Goal: Task Accomplishment & Management: Use online tool/utility

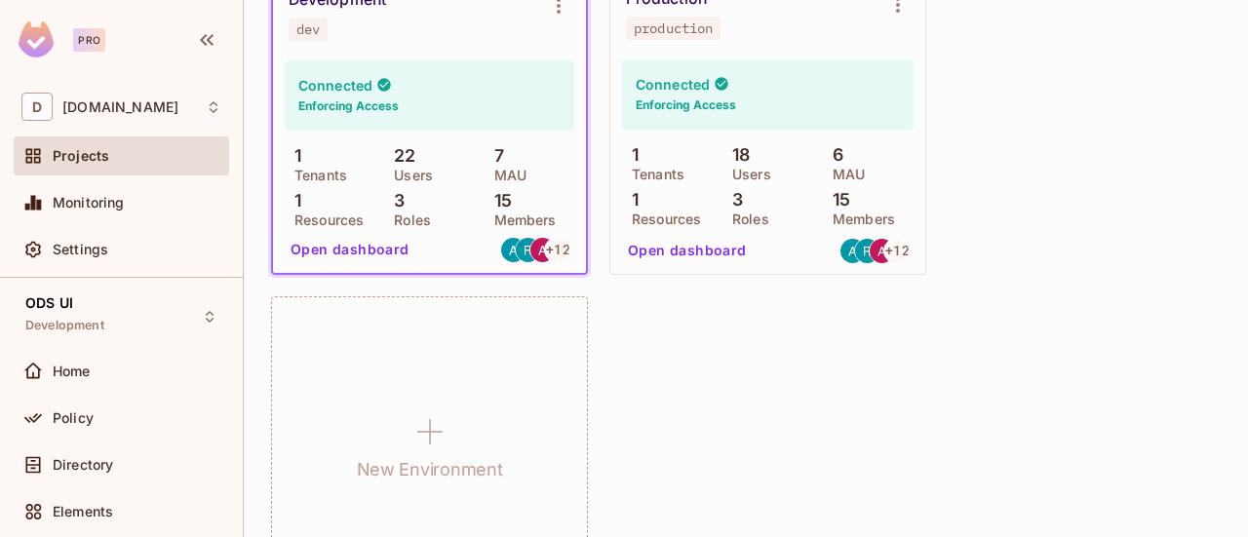
scroll to position [2779, 0]
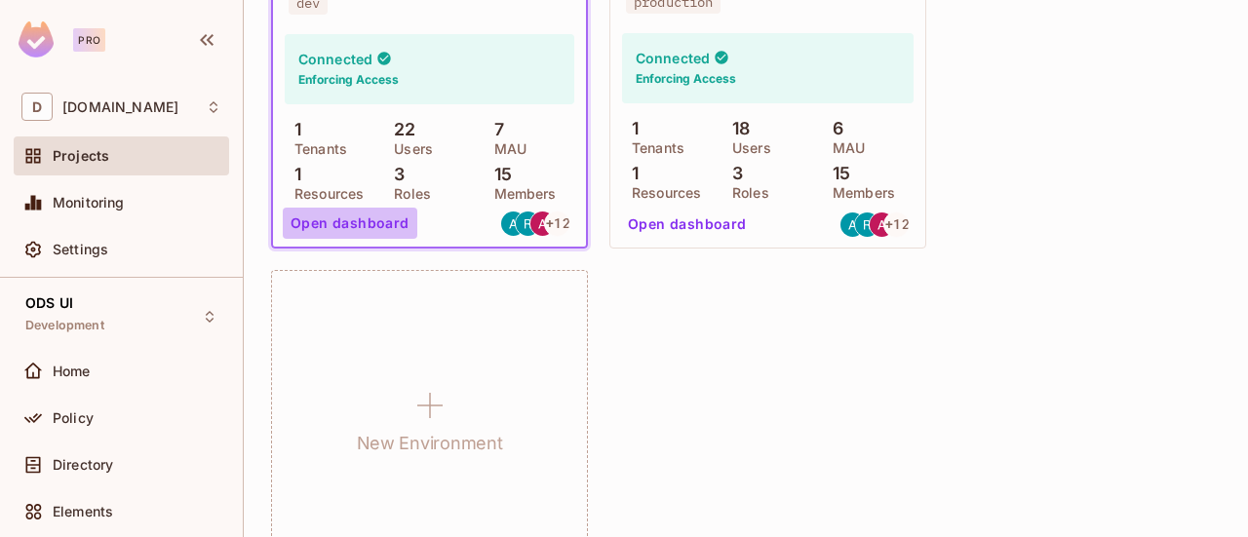
click at [384, 225] on button "Open dashboard" at bounding box center [350, 223] width 135 height 31
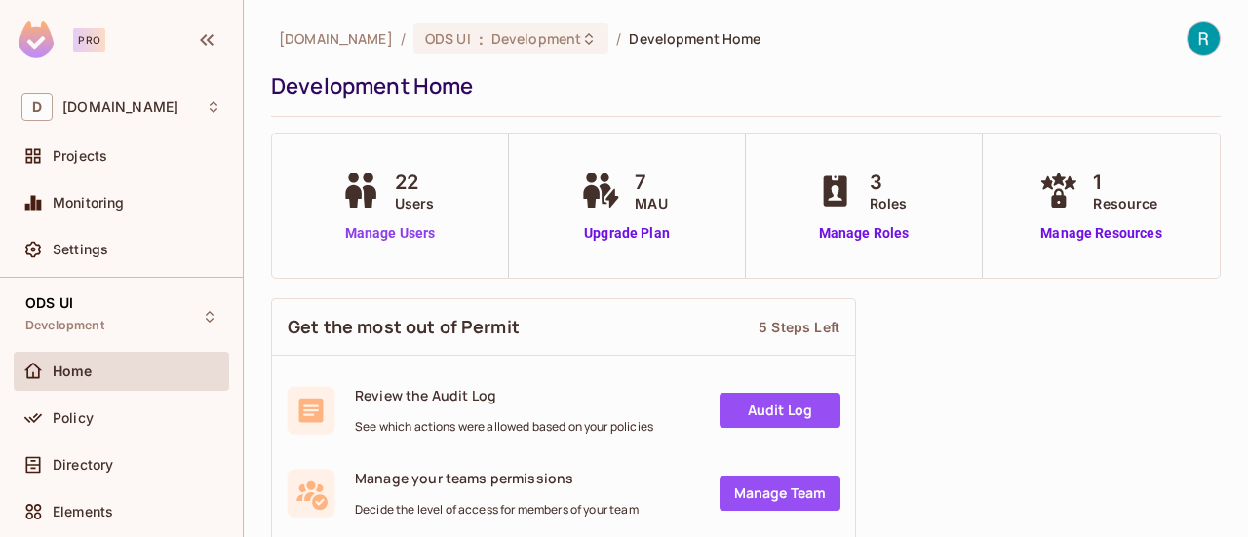
click at [411, 235] on link "Manage Users" at bounding box center [390, 233] width 108 height 20
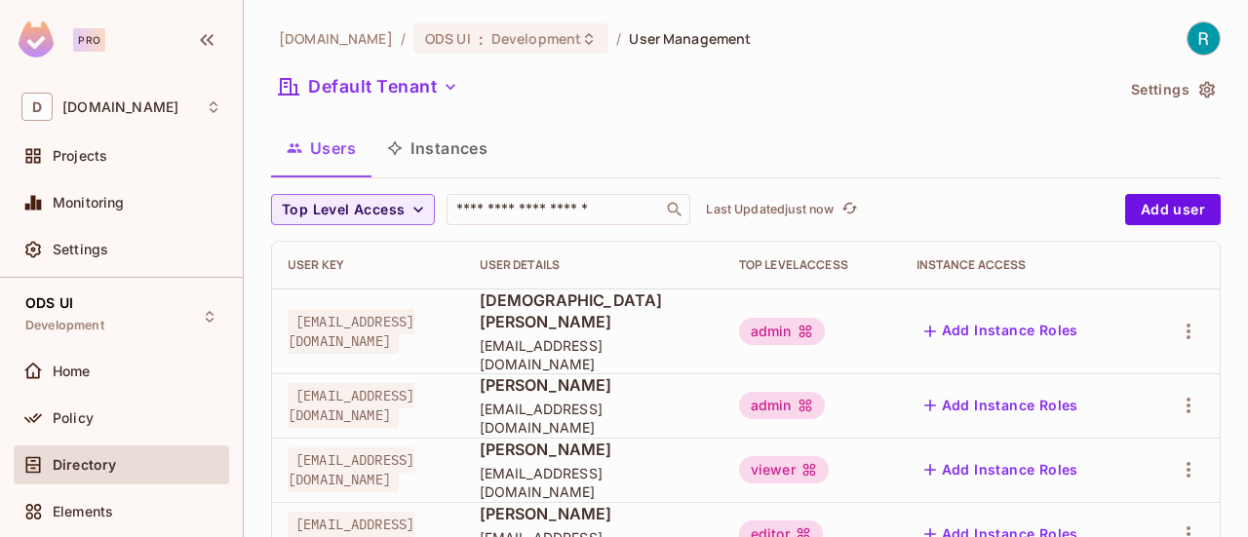
click at [858, 125] on div "Users Instances" at bounding box center [746, 148] width 950 height 49
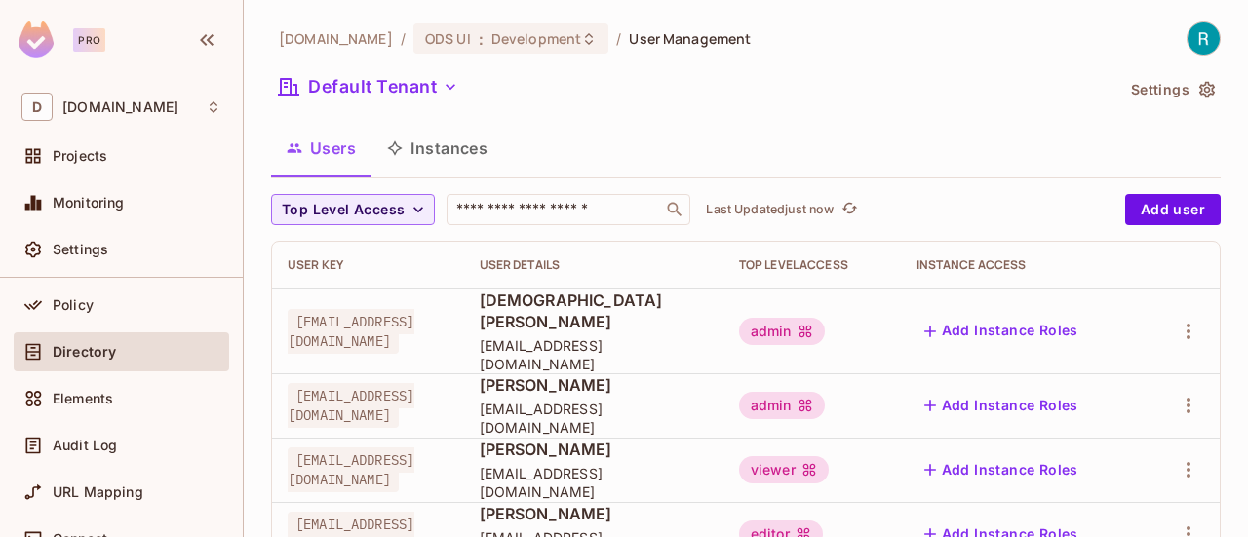
scroll to position [124, 0]
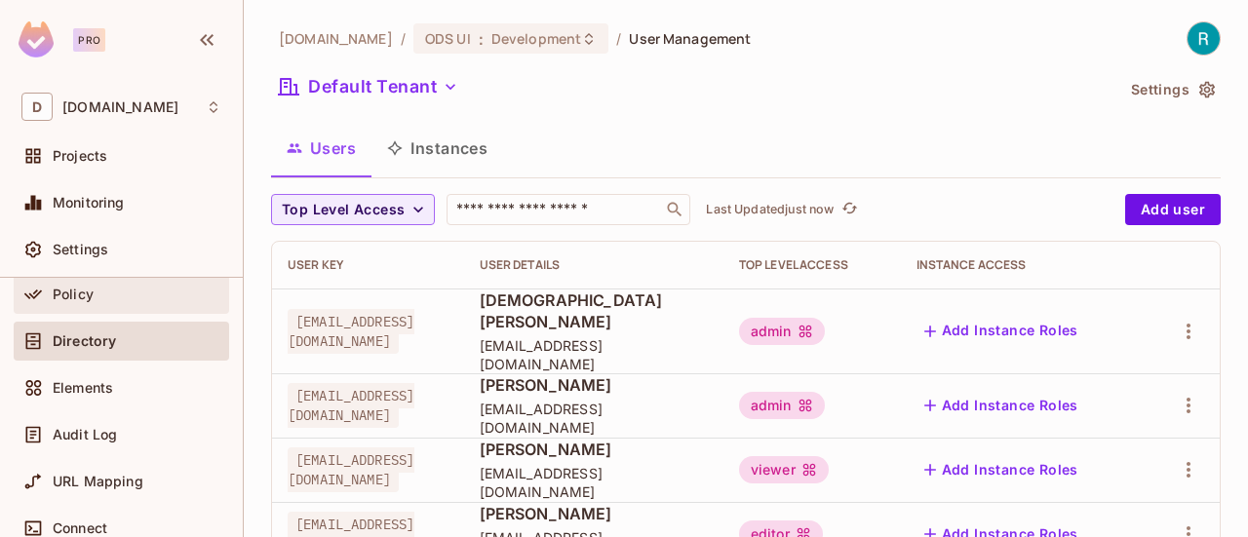
click at [99, 300] on div "Policy" at bounding box center [121, 294] width 200 height 23
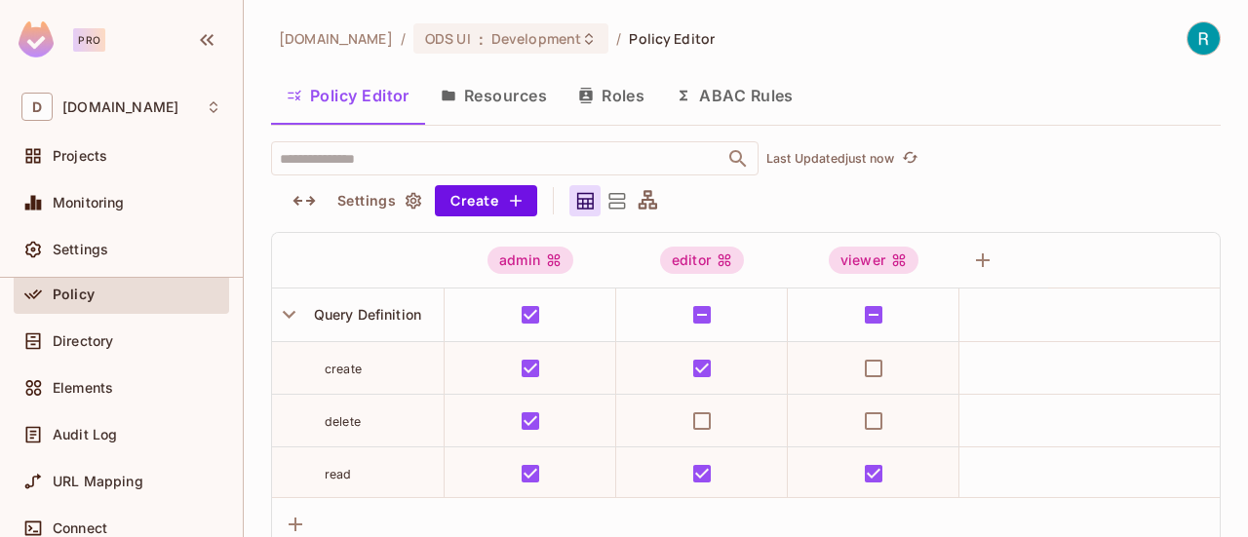
click at [621, 98] on button "Roles" at bounding box center [611, 95] width 97 height 49
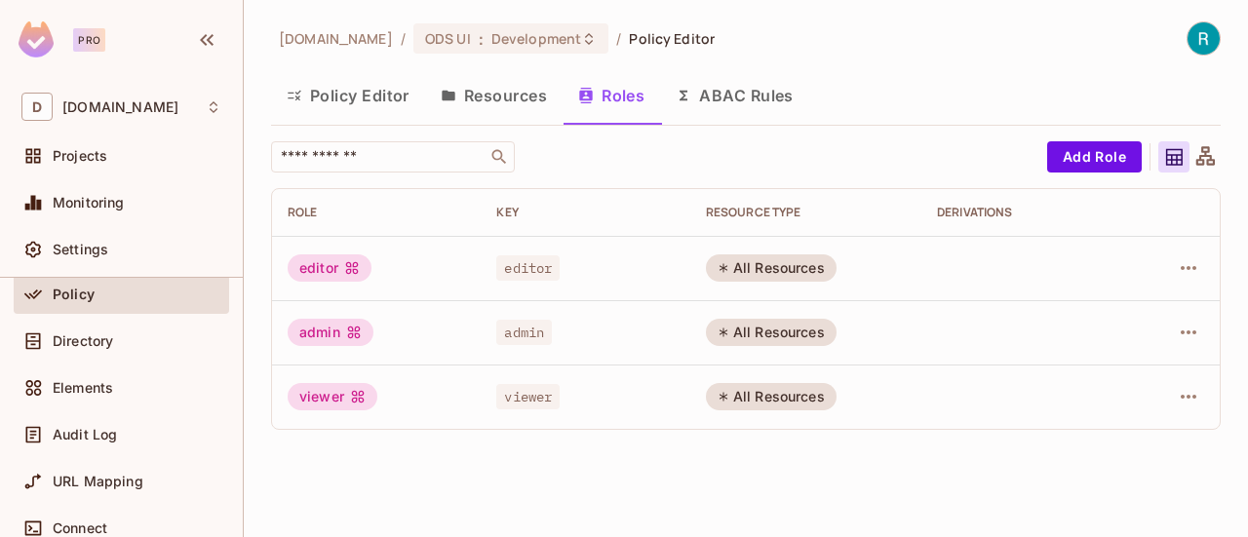
click at [330, 265] on div "editor" at bounding box center [330, 267] width 84 height 27
click at [1102, 167] on button "Add Role" at bounding box center [1094, 156] width 95 height 31
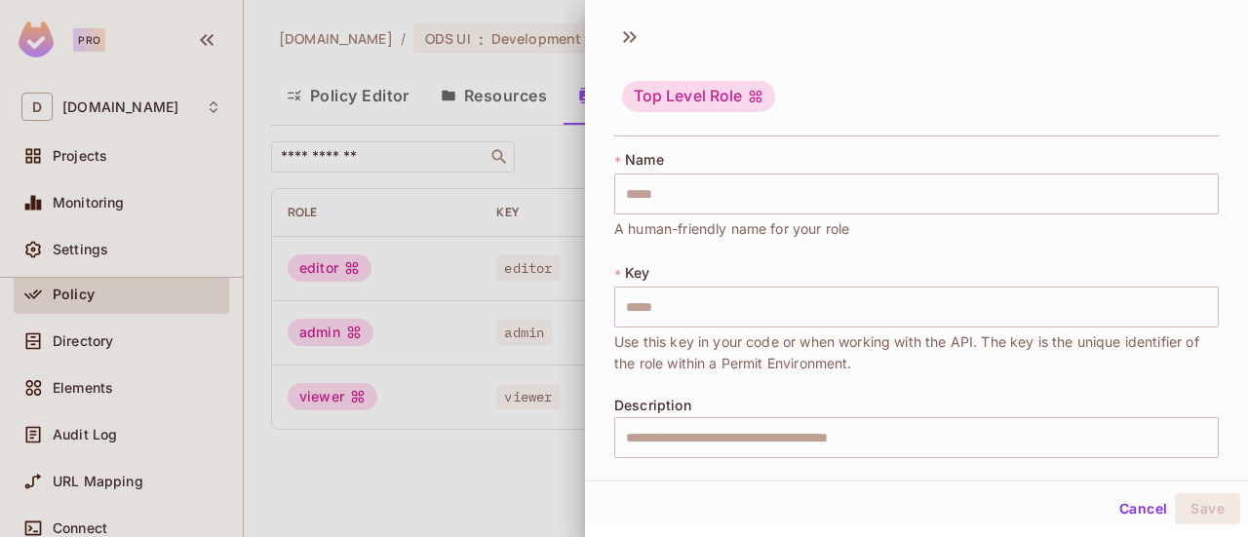
scroll to position [130, 0]
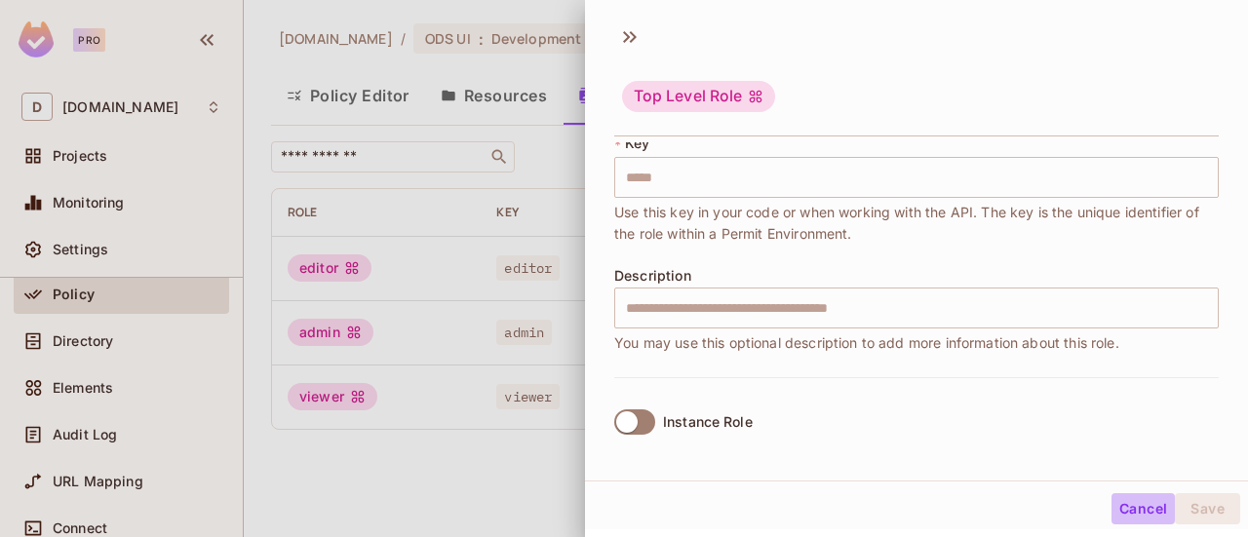
click at [1134, 511] on button "Cancel" at bounding box center [1142, 508] width 63 height 31
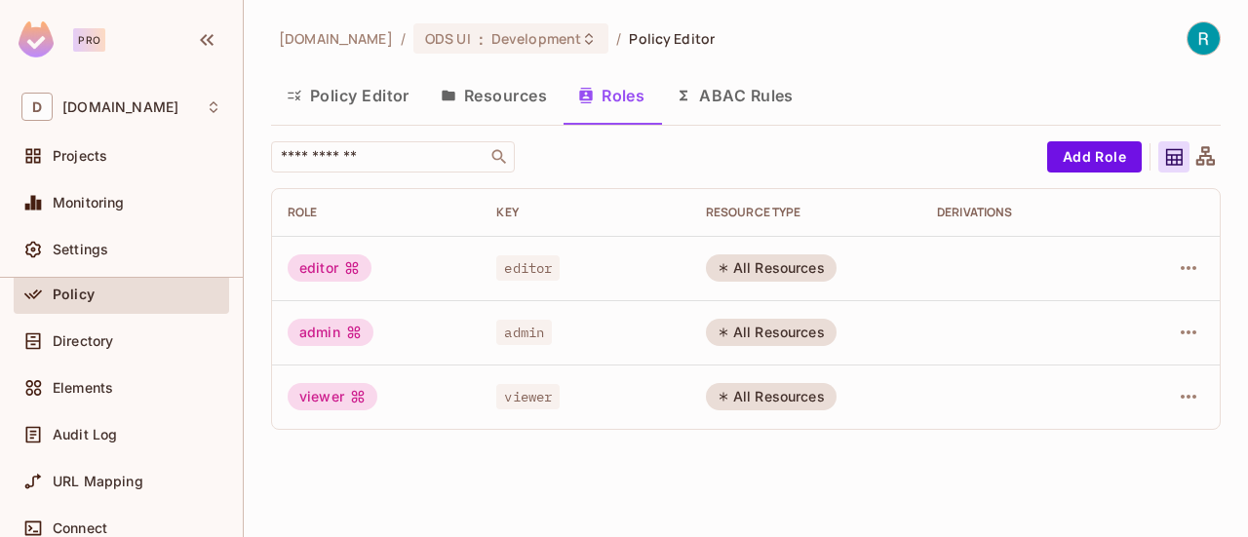
click at [339, 104] on button "Policy Editor" at bounding box center [348, 95] width 154 height 49
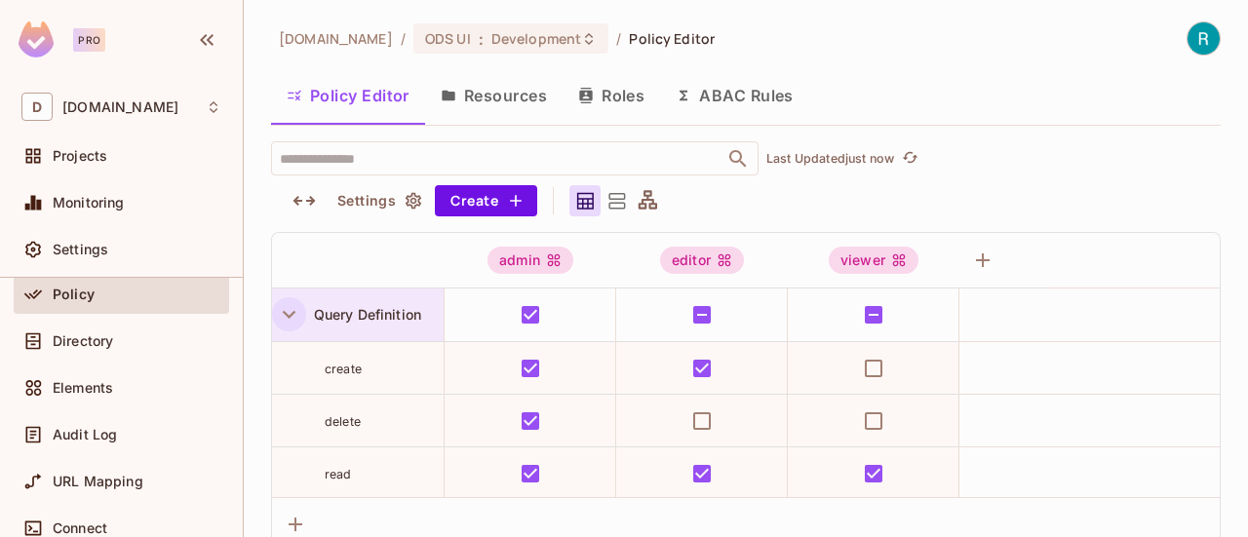
click at [293, 313] on icon "button" at bounding box center [289, 314] width 26 height 26
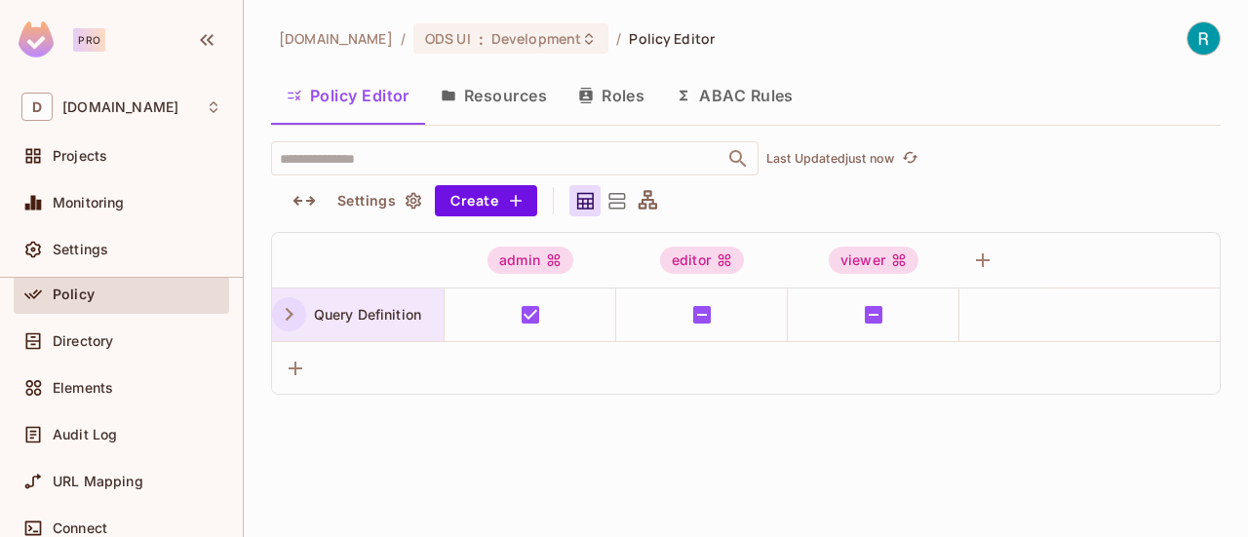
click at [293, 313] on icon "button" at bounding box center [289, 314] width 26 height 26
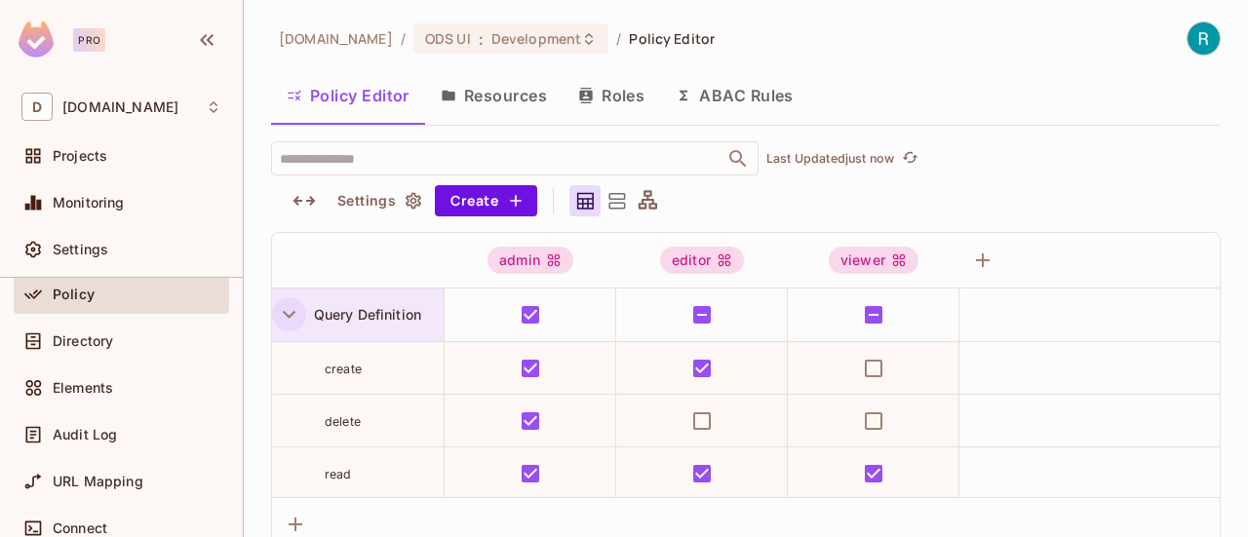
scroll to position [55, 0]
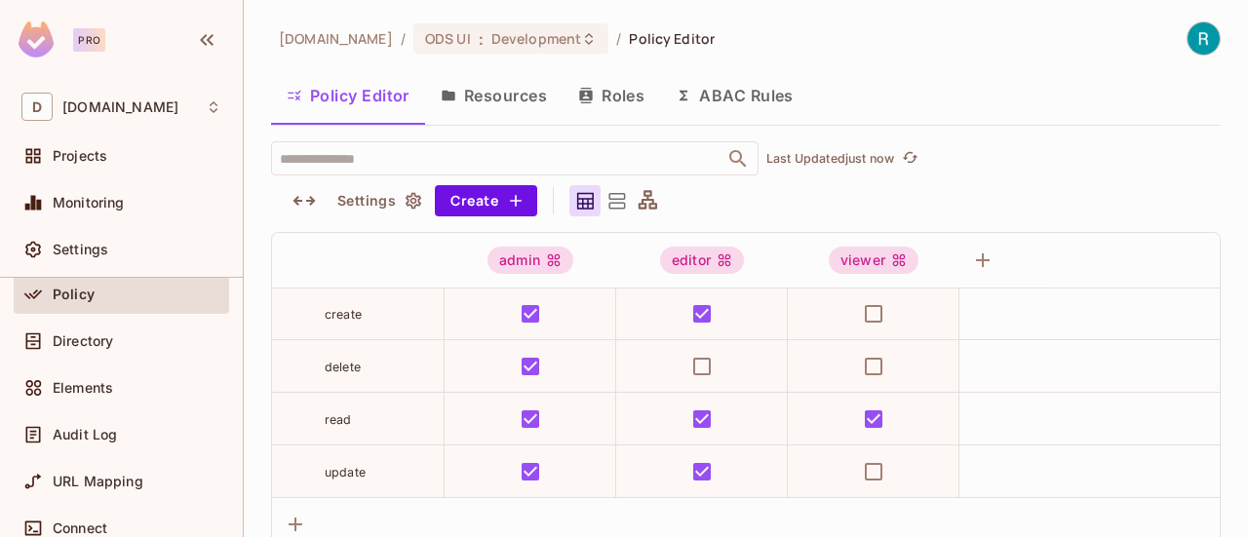
click at [512, 93] on button "Resources" at bounding box center [493, 95] width 137 height 49
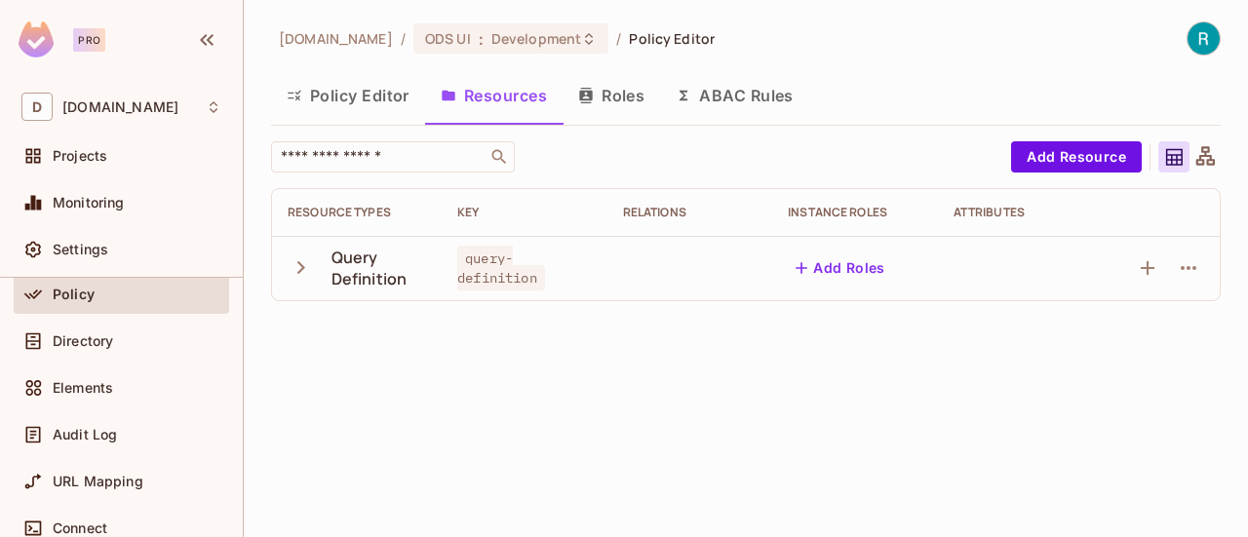
click at [300, 270] on icon "button" at bounding box center [301, 267] width 8 height 13
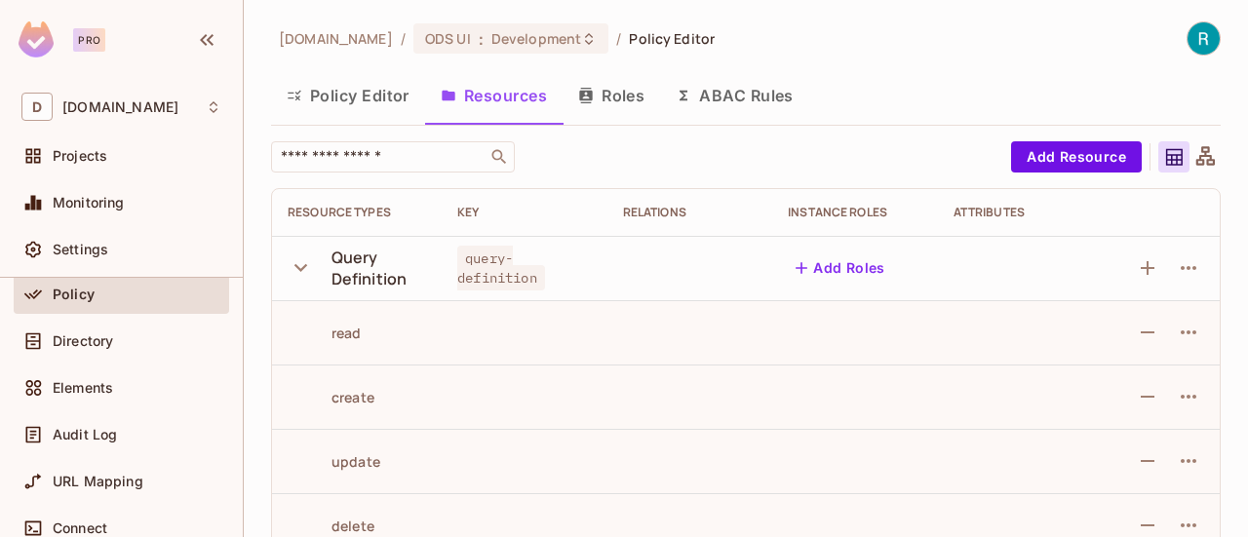
scroll to position [35, 0]
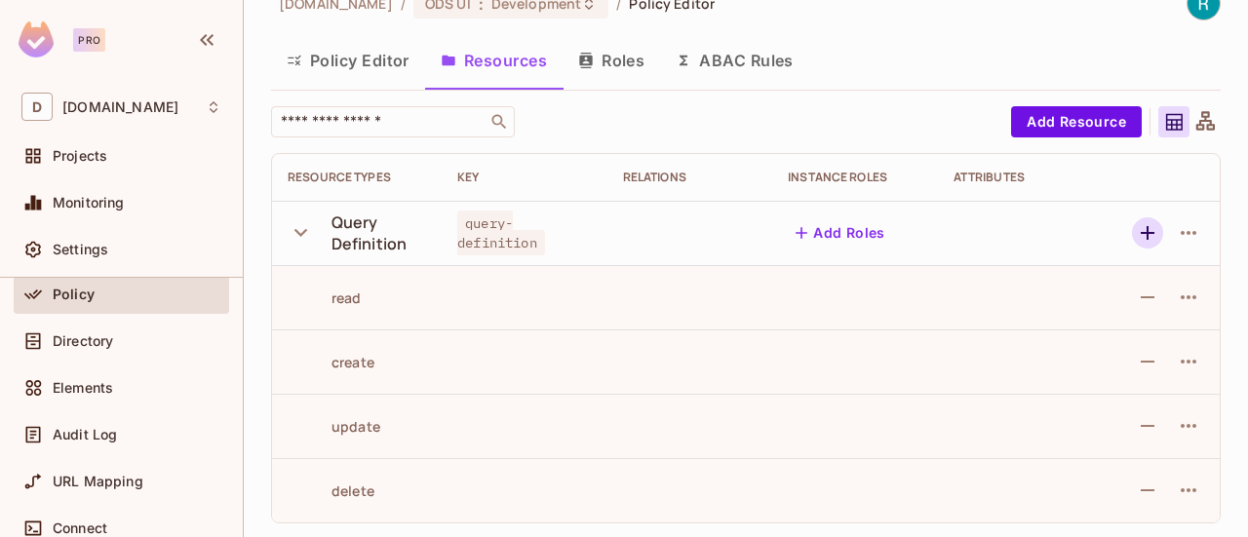
click at [1141, 234] on icon "button" at bounding box center [1148, 233] width 14 height 14
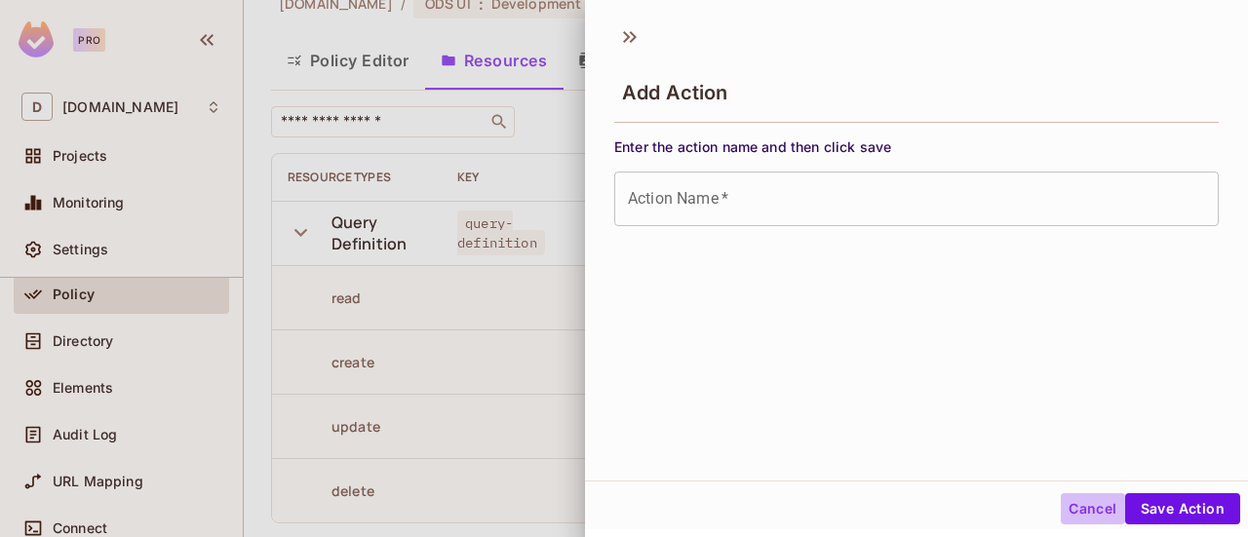
click at [1084, 506] on button "Cancel" at bounding box center [1092, 508] width 63 height 31
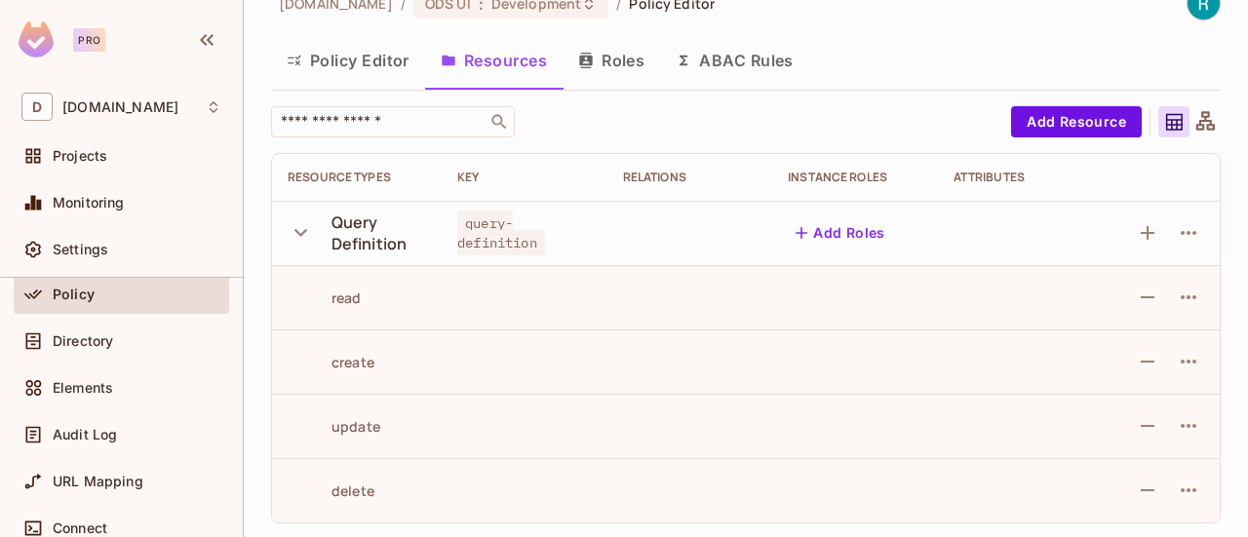
click at [298, 228] on icon "button" at bounding box center [301, 232] width 26 height 26
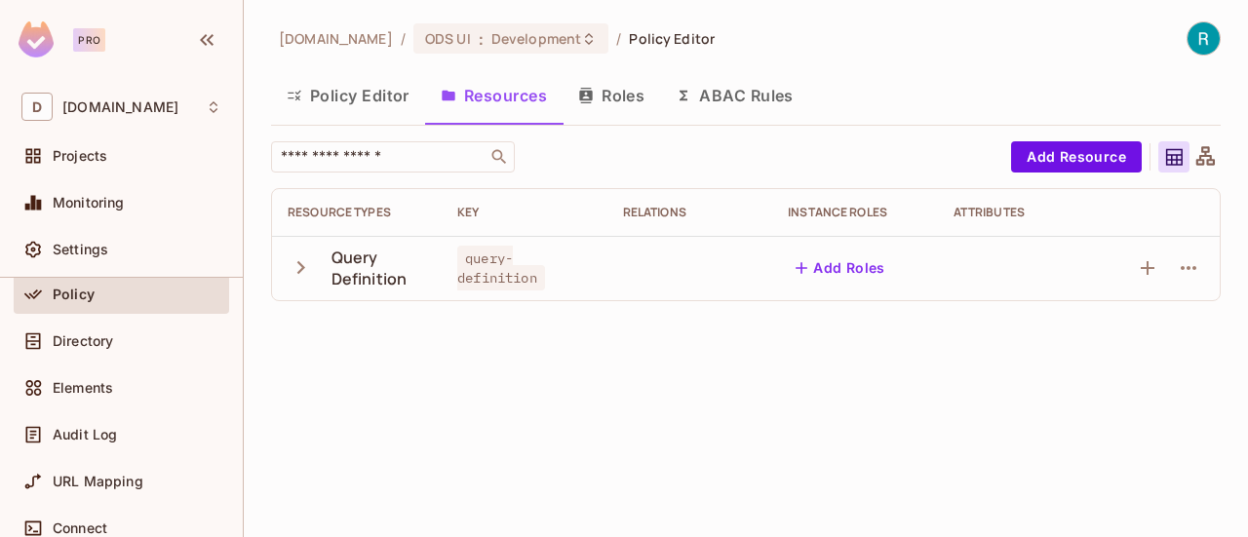
click at [300, 262] on icon "button" at bounding box center [301, 267] width 26 height 26
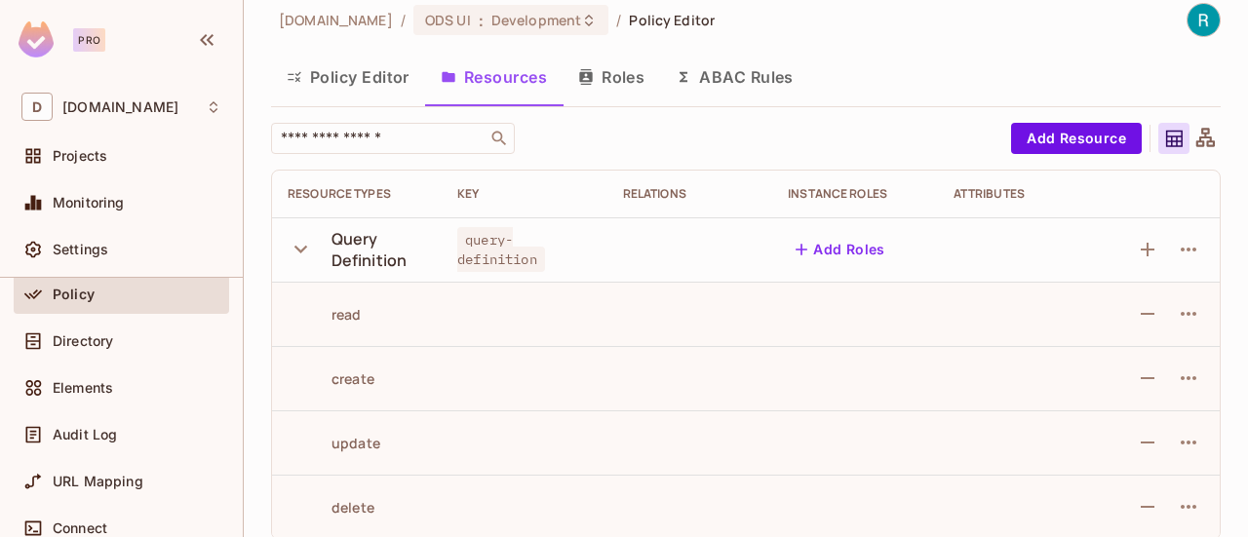
scroll to position [35, 0]
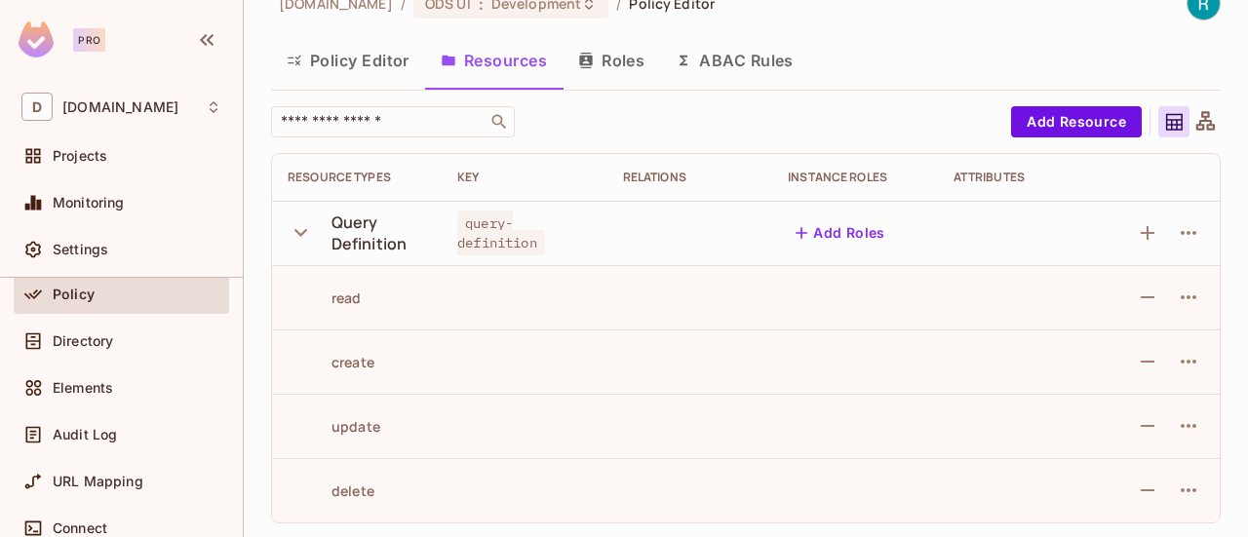
click at [303, 235] on icon "button" at bounding box center [301, 232] width 26 height 26
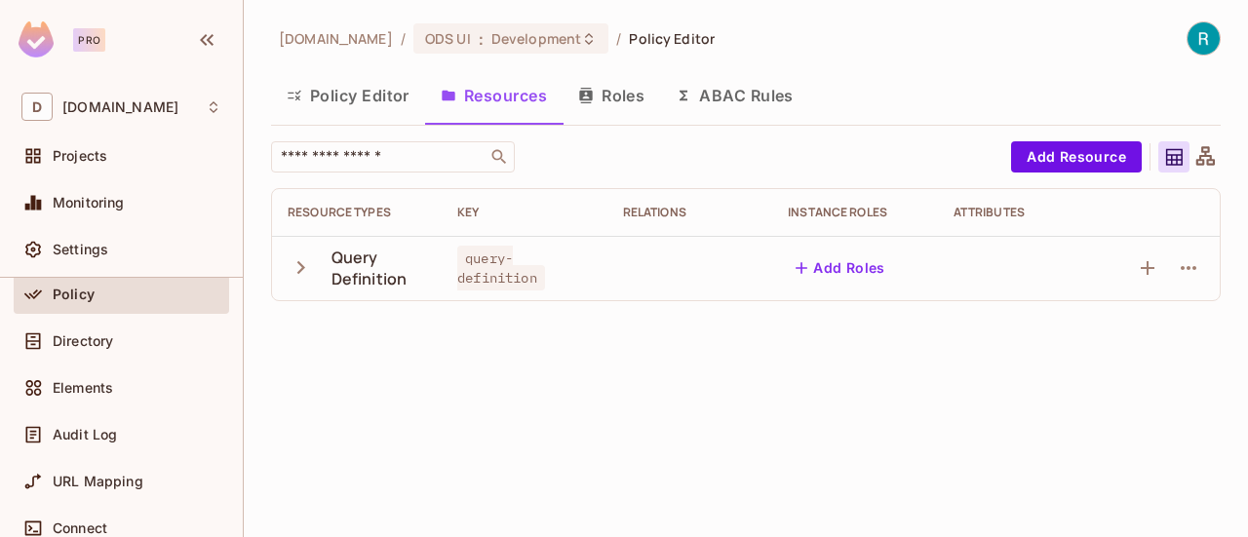
scroll to position [0, 0]
click at [304, 267] on icon "button" at bounding box center [301, 267] width 8 height 13
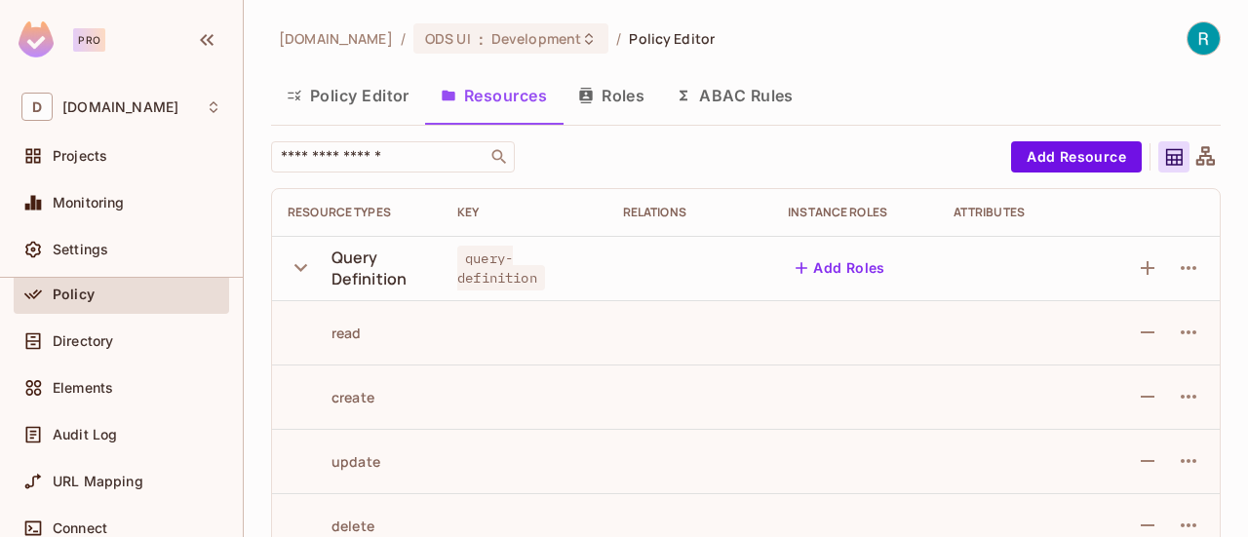
scroll to position [35, 0]
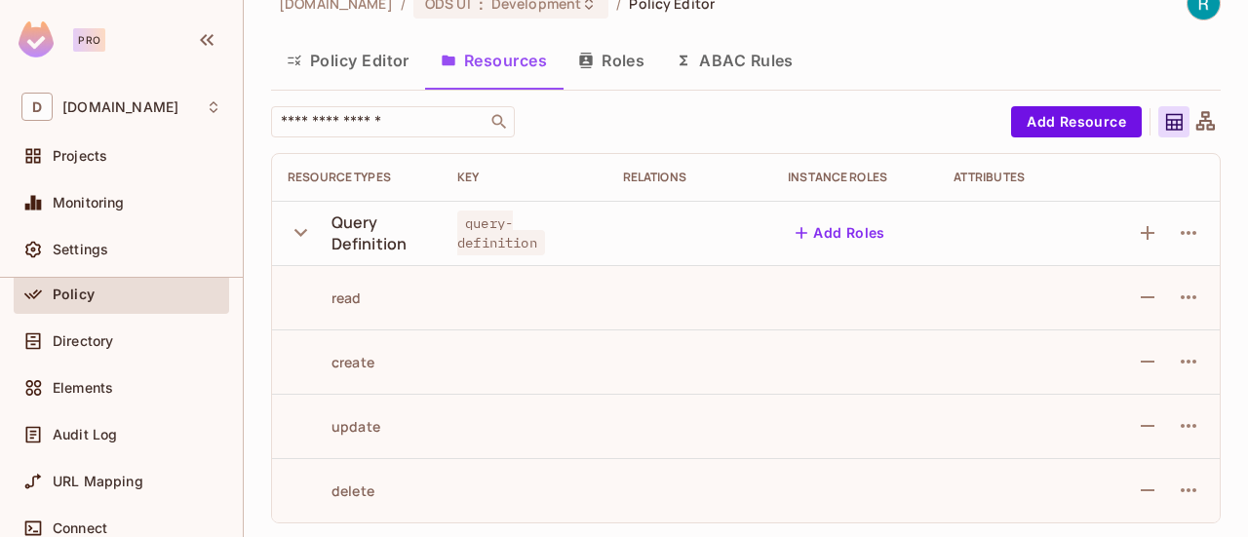
click at [309, 238] on icon "button" at bounding box center [301, 232] width 26 height 26
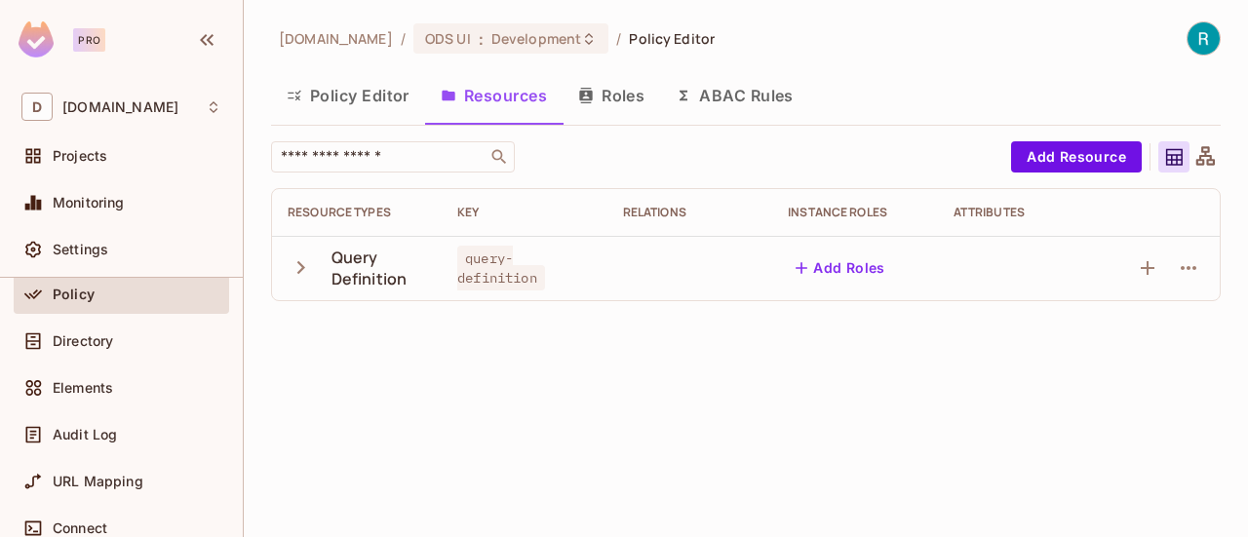
scroll to position [0, 0]
click at [303, 271] on icon "button" at bounding box center [301, 267] width 26 height 26
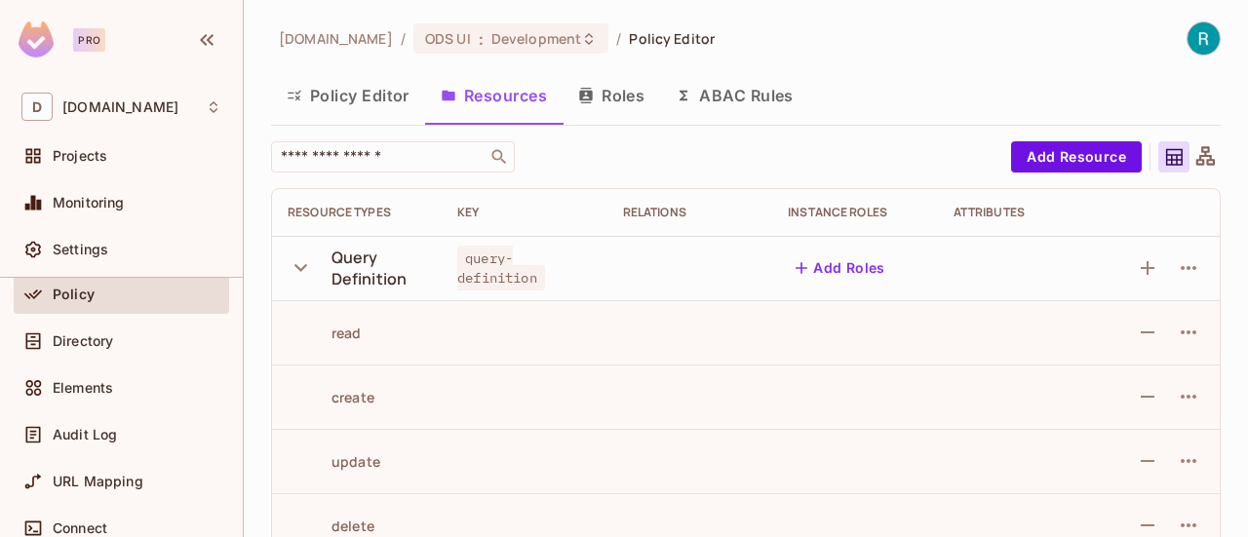
scroll to position [35, 0]
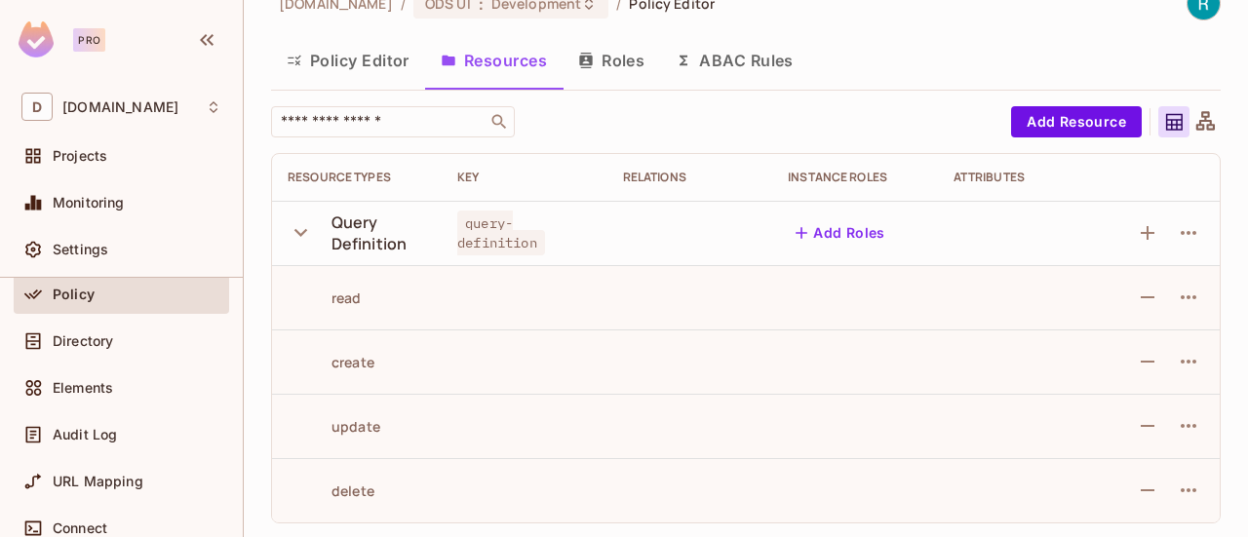
click at [306, 236] on icon "button" at bounding box center [301, 232] width 26 height 26
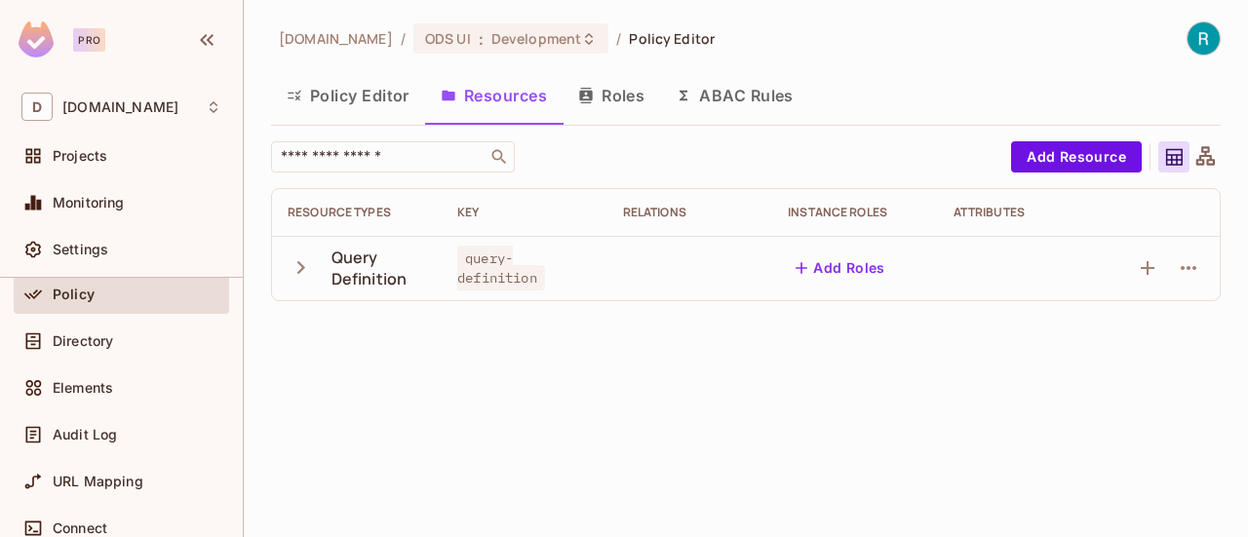
click at [302, 267] on icon "button" at bounding box center [301, 267] width 8 height 13
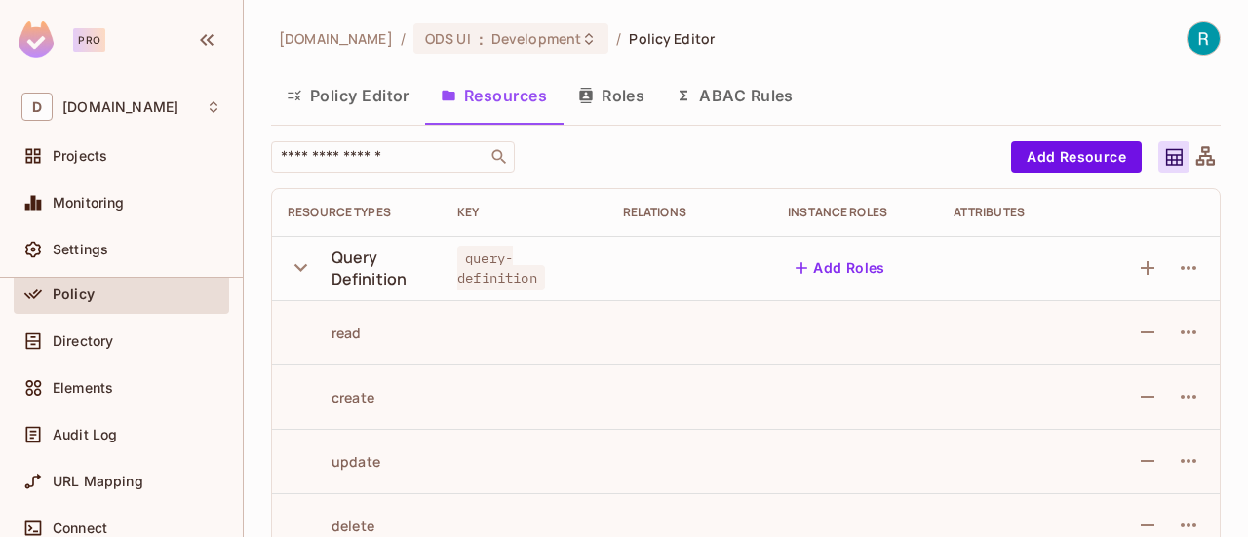
scroll to position [35, 0]
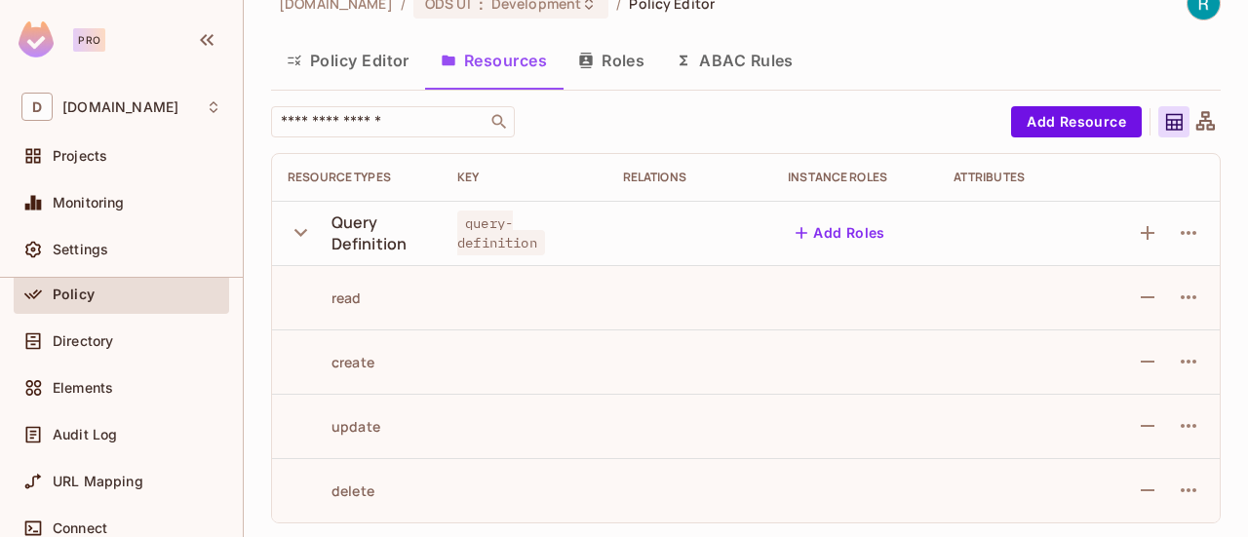
click at [304, 231] on icon "button" at bounding box center [301, 232] width 26 height 26
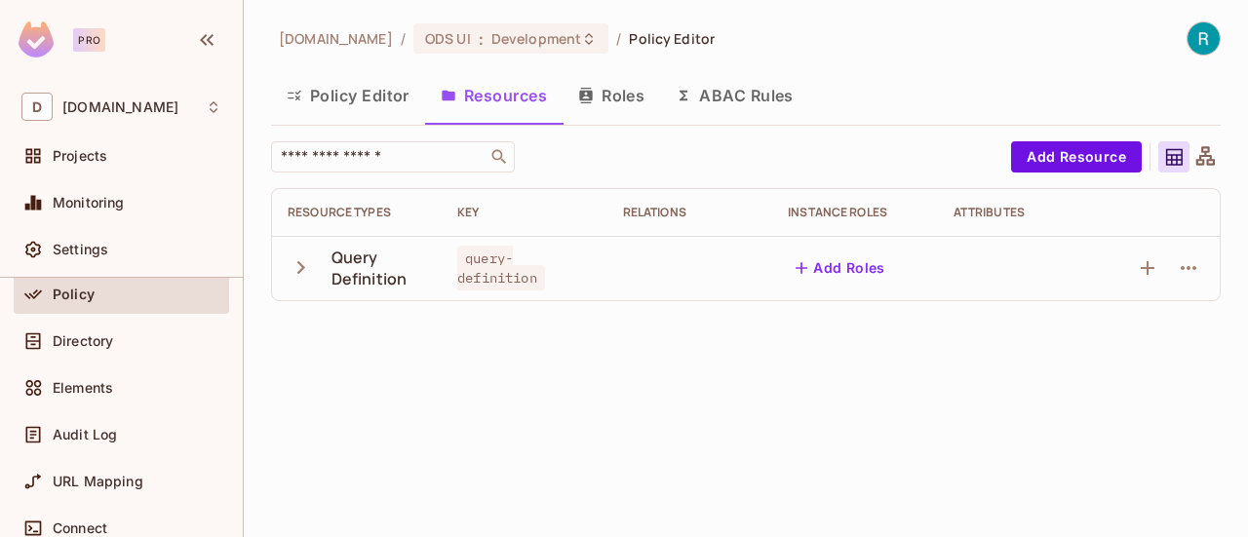
click at [301, 264] on icon "button" at bounding box center [301, 267] width 8 height 13
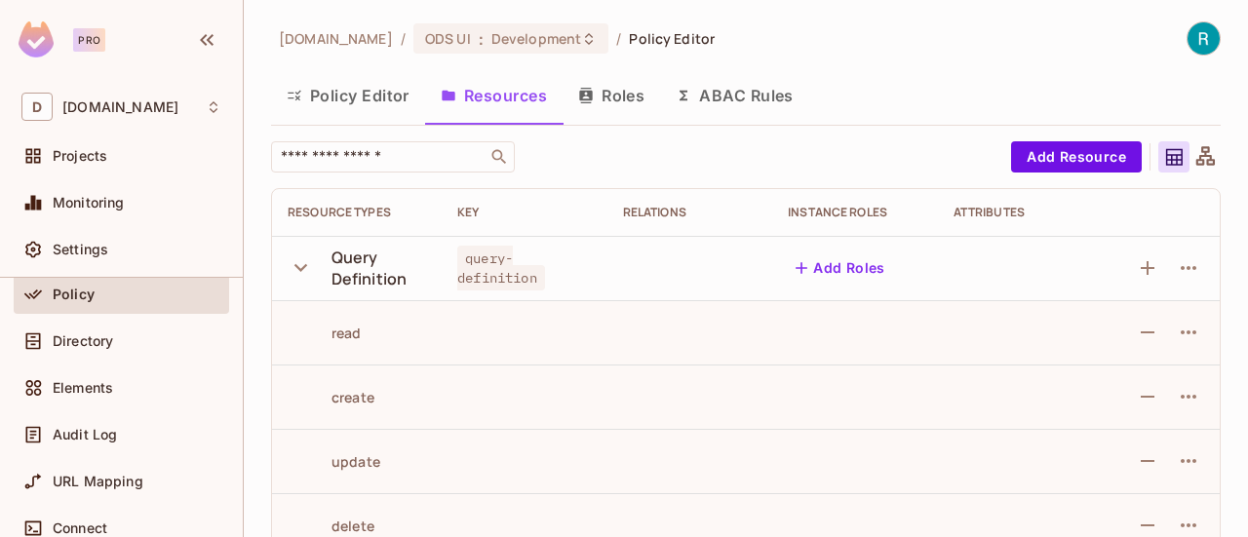
click at [630, 99] on button "Roles" at bounding box center [611, 95] width 97 height 49
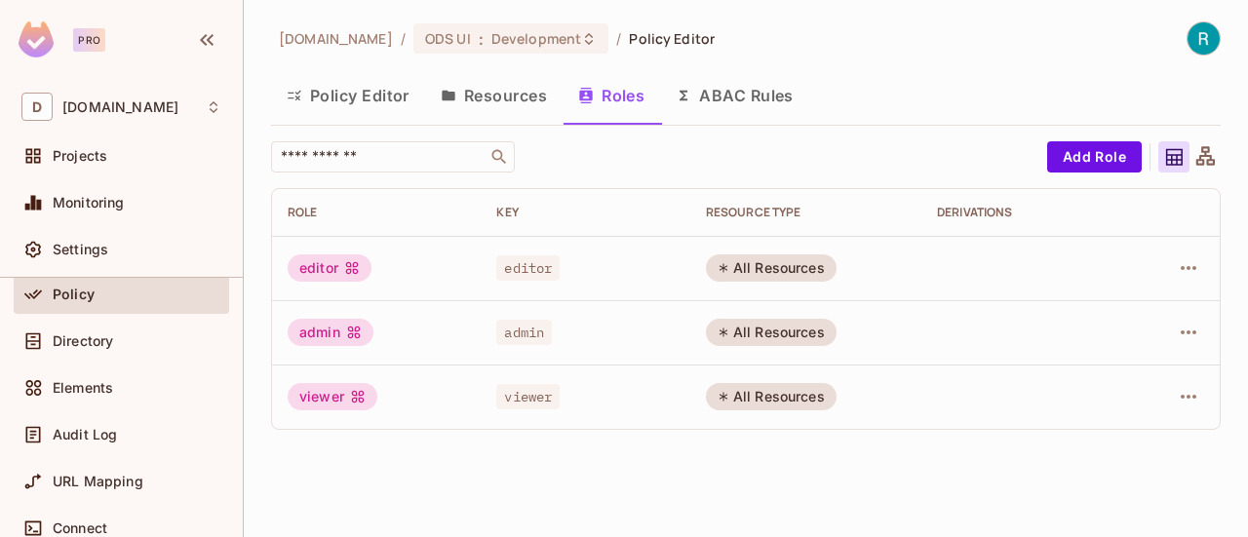
click at [733, 100] on button "ABAC Rules" at bounding box center [734, 95] width 149 height 49
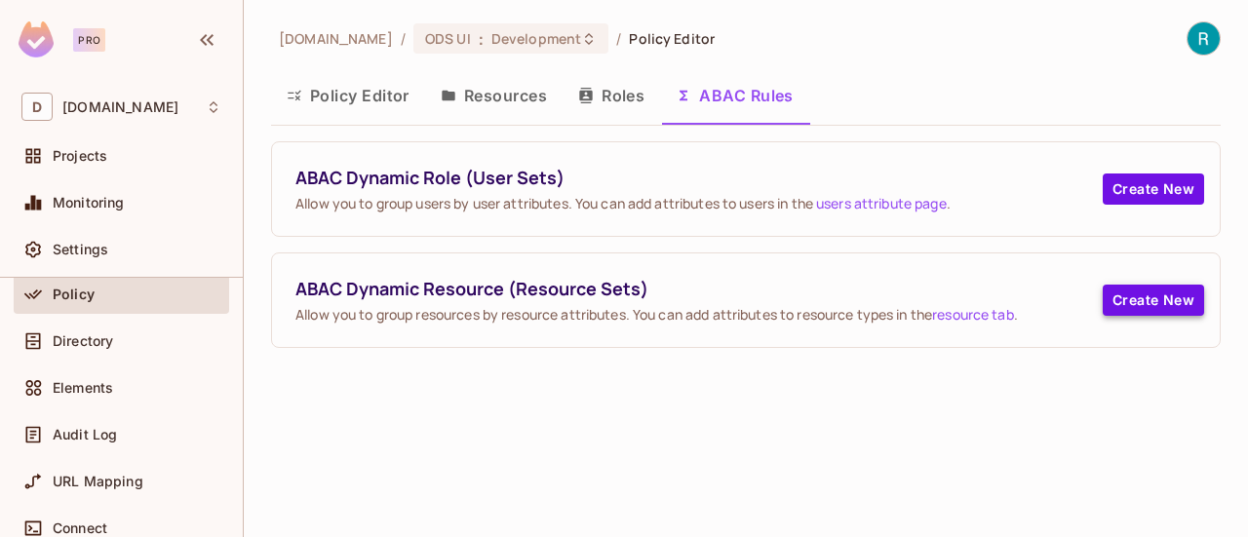
click at [1136, 307] on button "Create New" at bounding box center [1153, 300] width 101 height 31
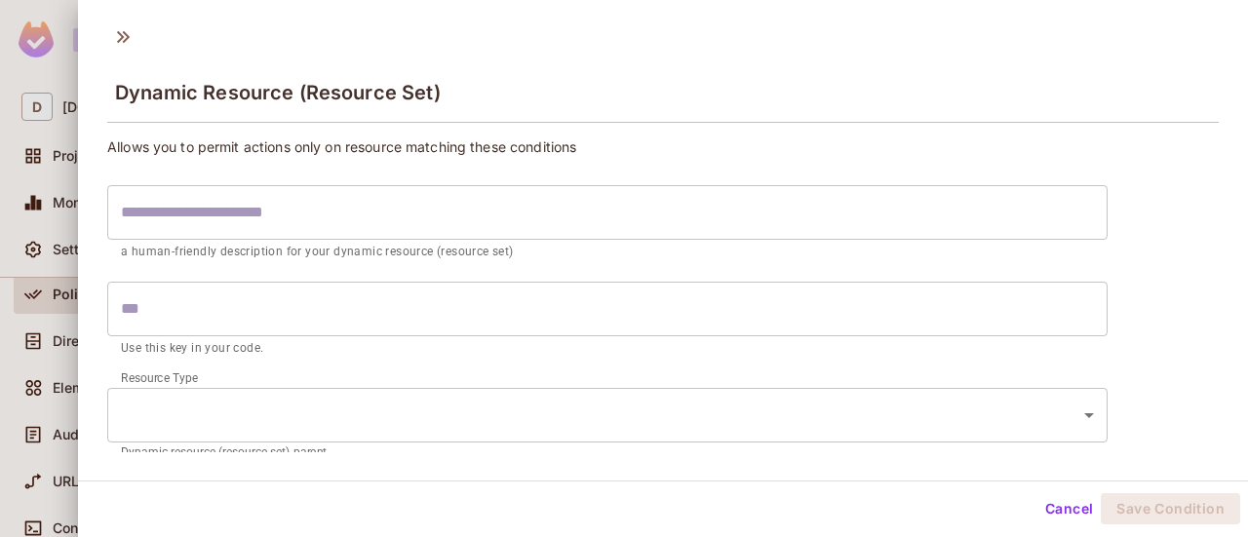
click at [806, 149] on p "Allows you to permit actions only on resource matching these conditions" at bounding box center [662, 146] width 1111 height 19
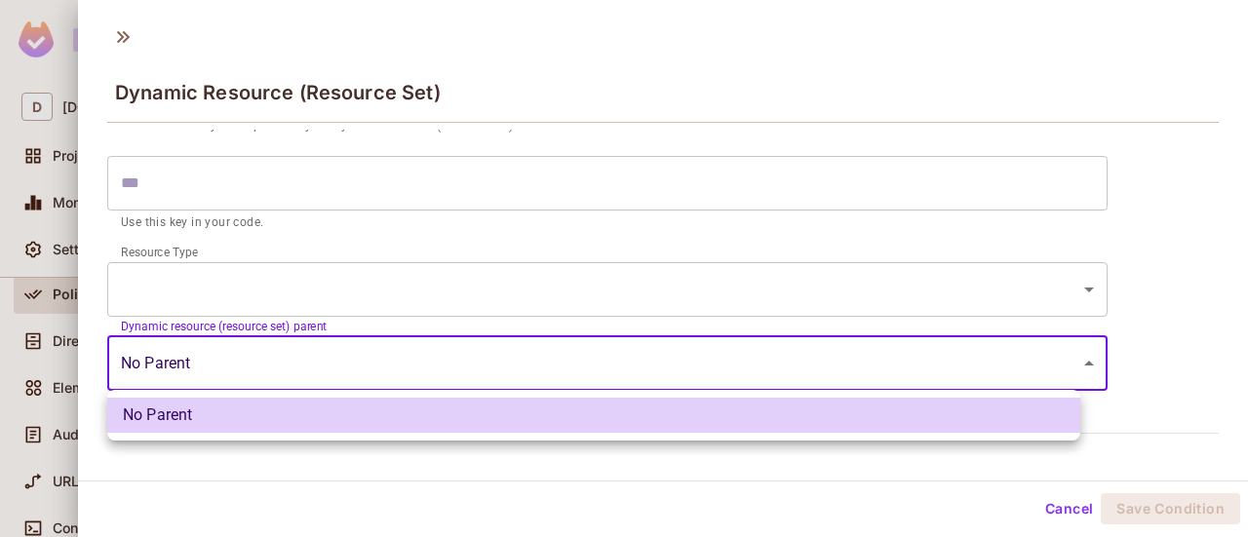
click at [803, 350] on body "Pro D deacero.com Projects Monitoring Settings ODS UI Development Home Policy D…" at bounding box center [624, 268] width 1248 height 537
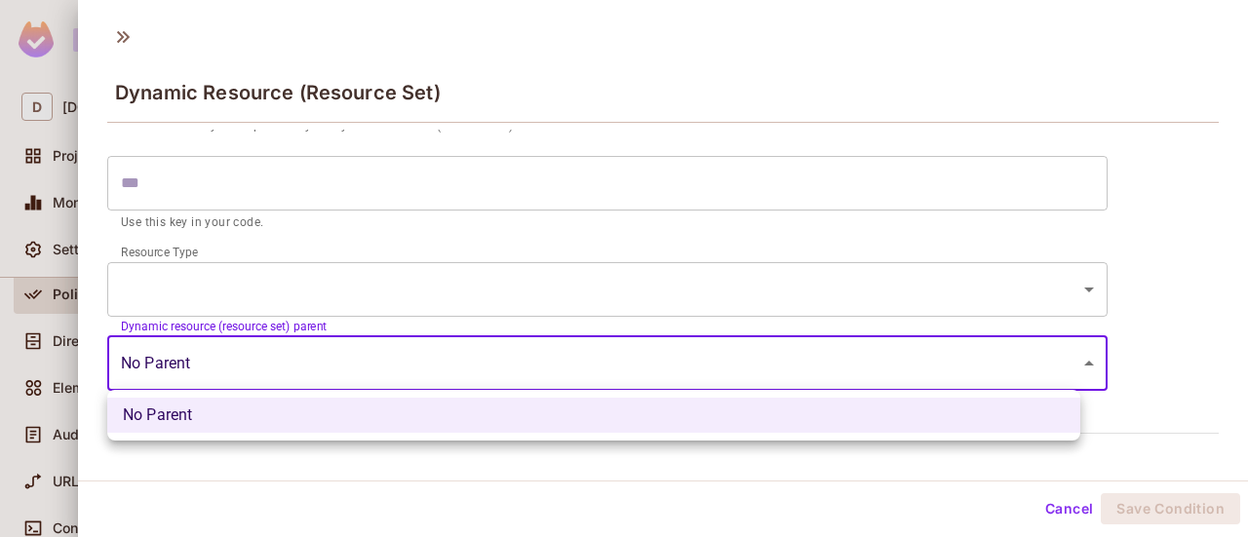
click at [803, 350] on div at bounding box center [624, 268] width 1248 height 537
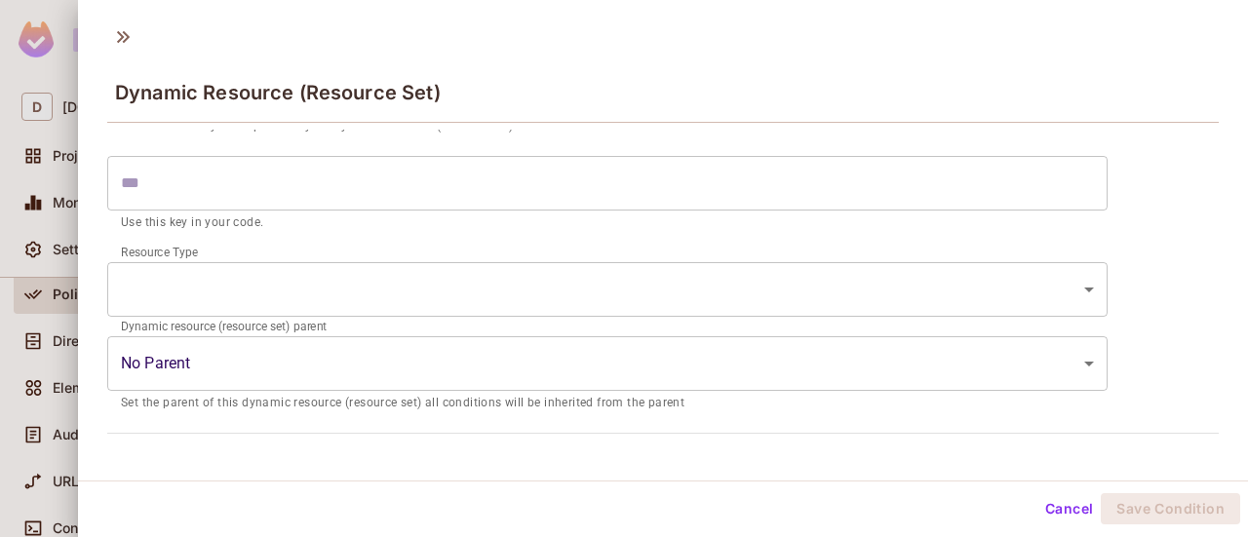
click at [1051, 508] on button "Cancel" at bounding box center [1068, 508] width 63 height 31
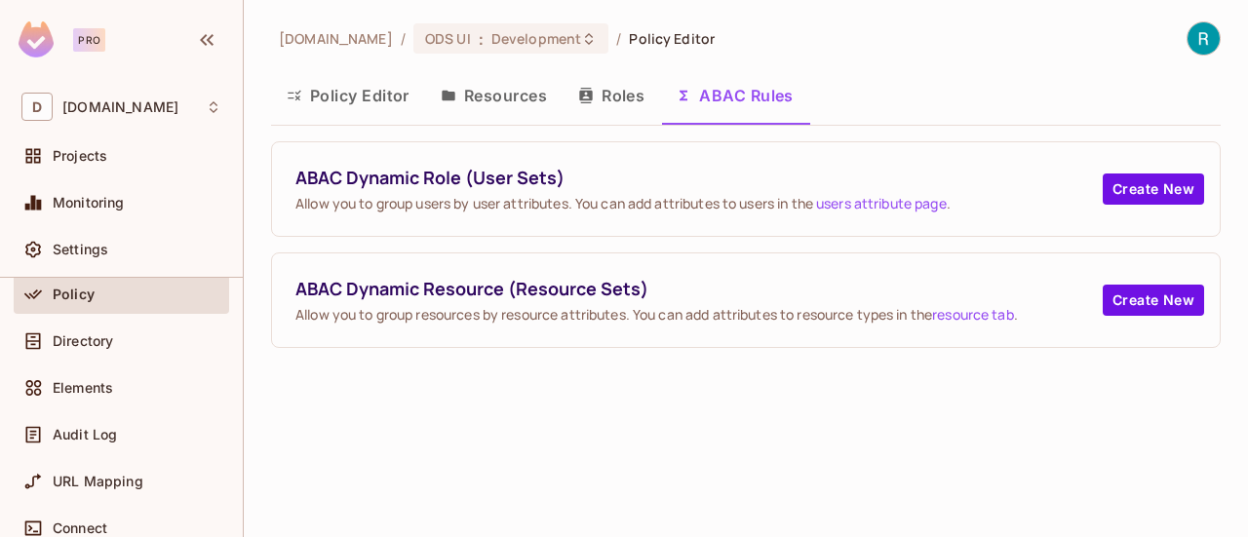
click at [628, 96] on button "Roles" at bounding box center [611, 95] width 97 height 49
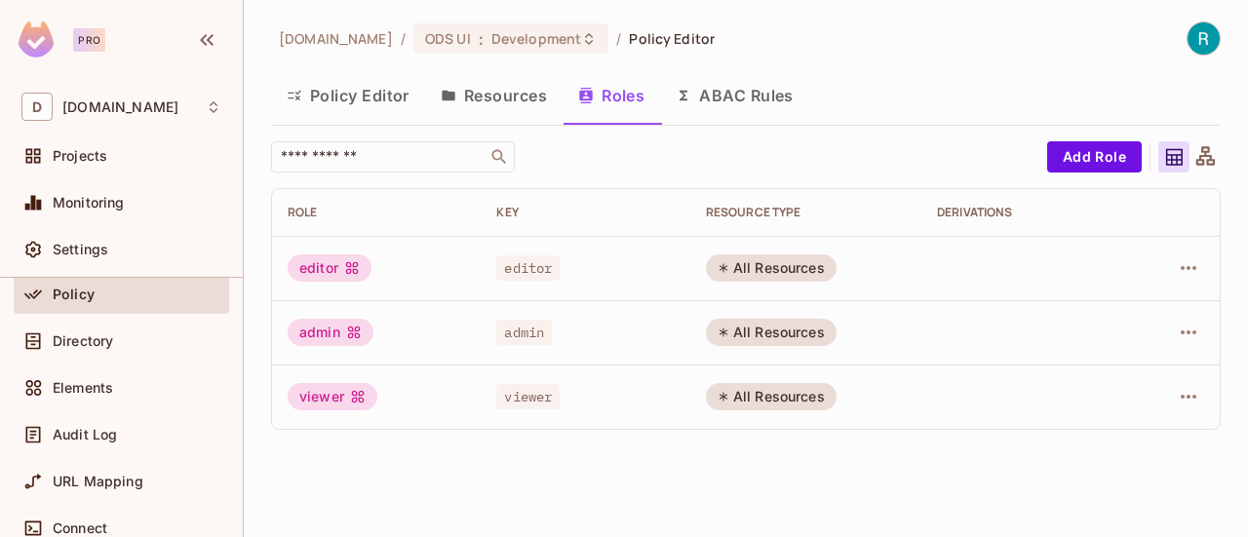
click at [526, 97] on button "Resources" at bounding box center [493, 95] width 137 height 49
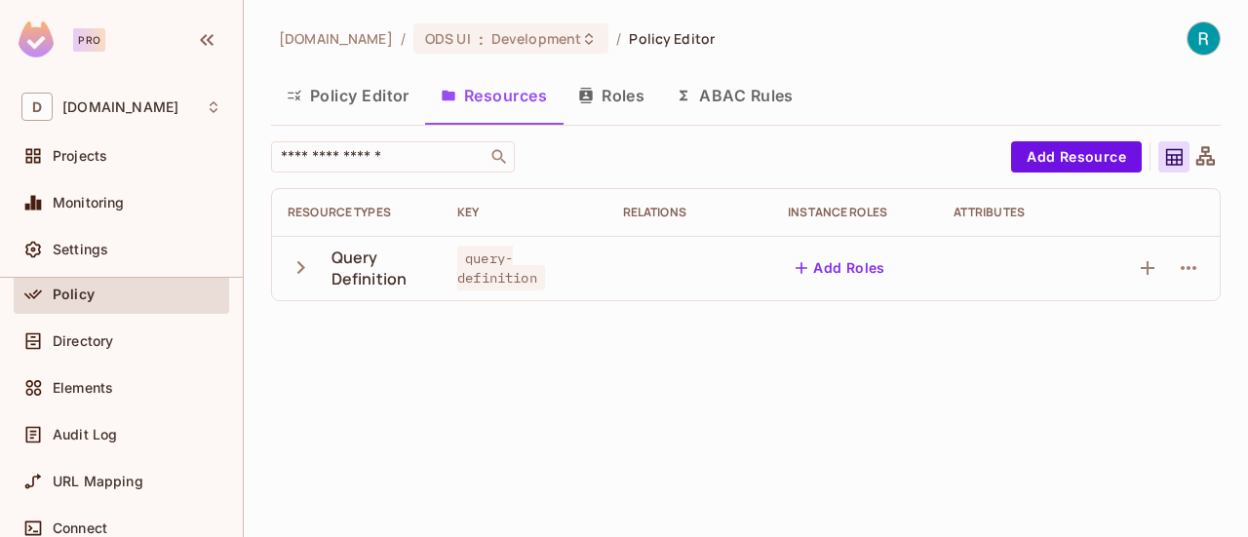
click at [380, 95] on button "Policy Editor" at bounding box center [348, 95] width 154 height 49
